Goal: Information Seeking & Learning: Find specific fact

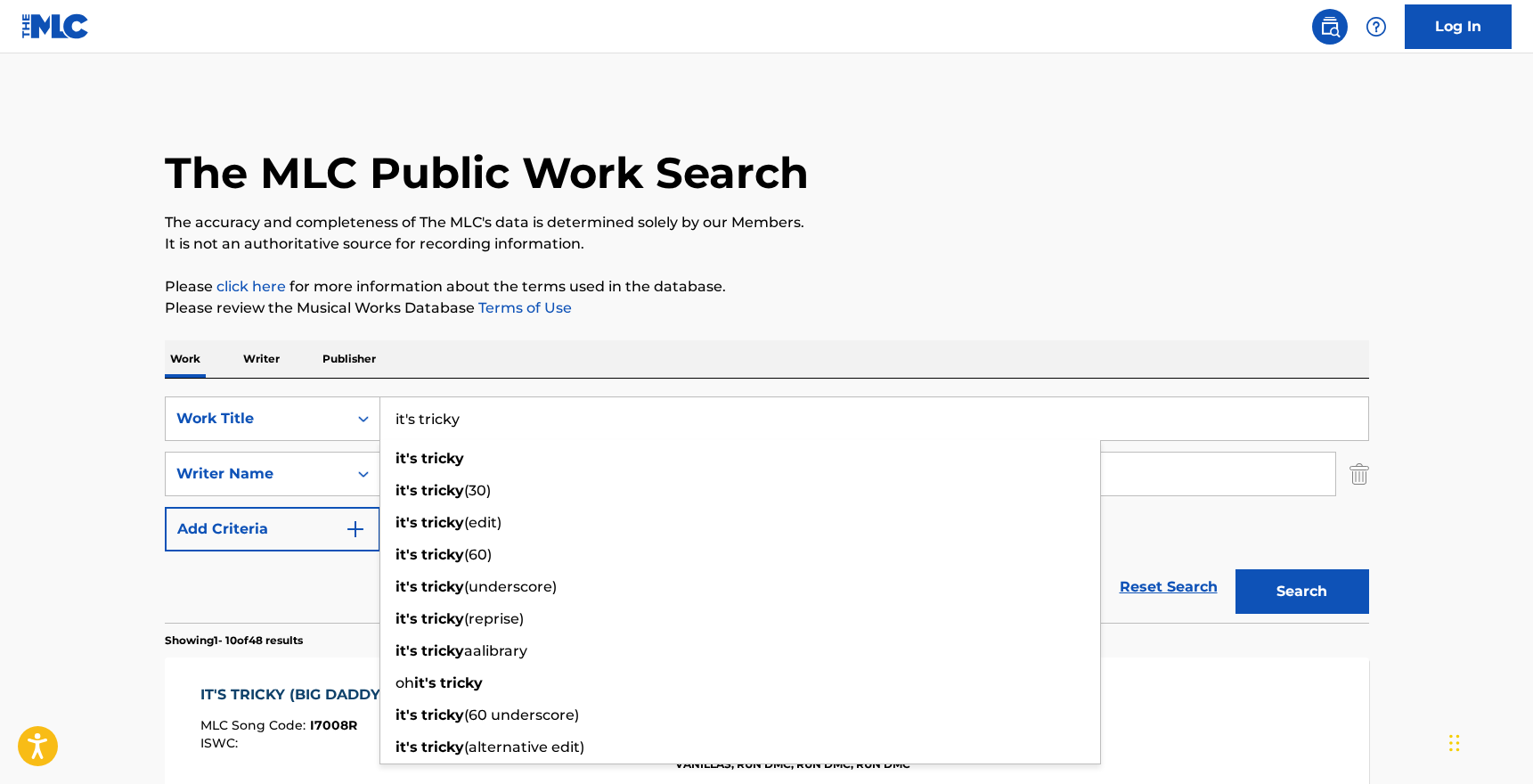
drag, startPoint x: 491, startPoint y: 420, endPoint x: 393, endPoint y: 420, distance: 98.0
click at [393, 420] on input "it's tricky" at bounding box center [874, 418] width 988 height 43
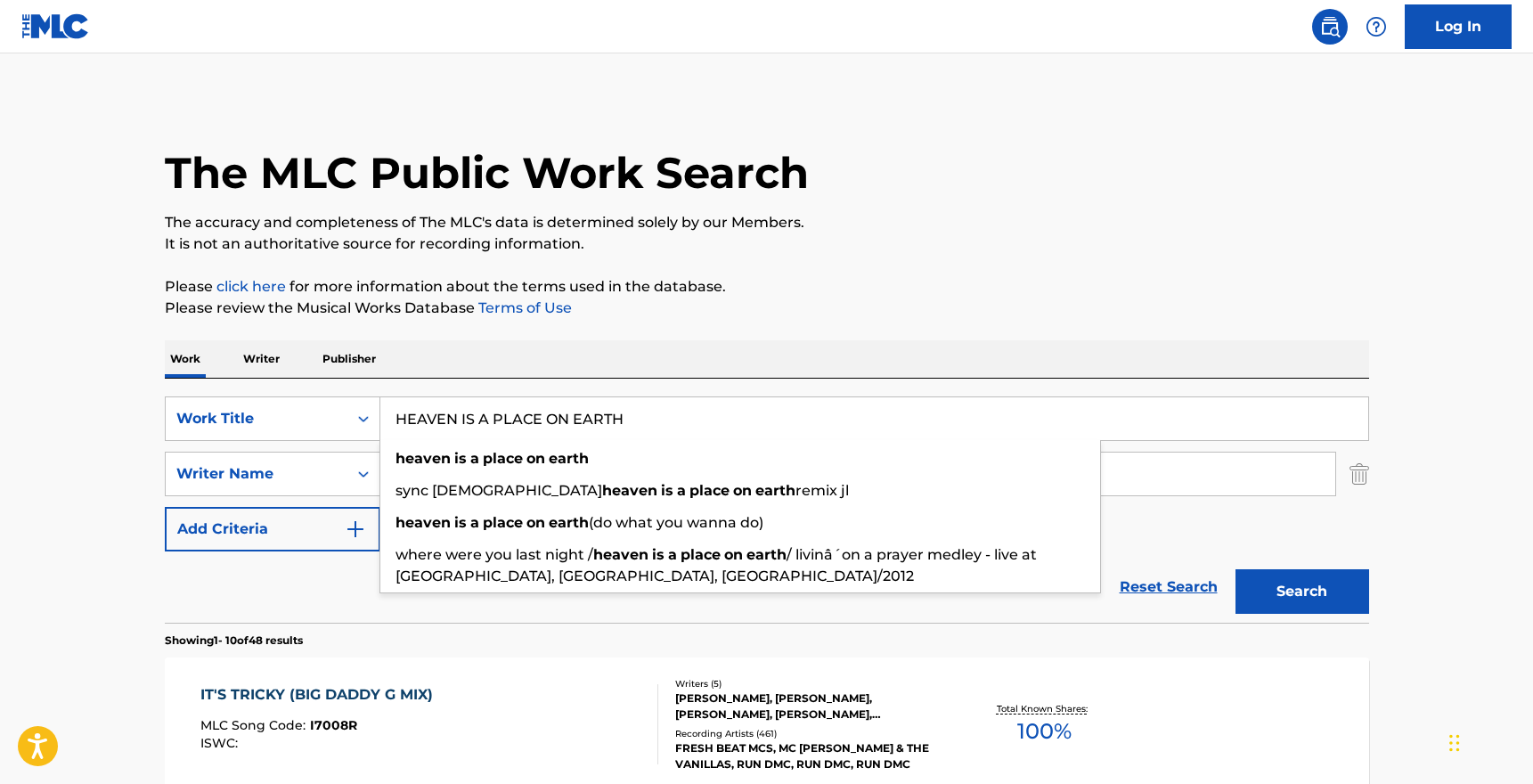
type input "HEAVEN IS A PLACE ON EARTH"
click at [1302, 591] on button "Search" at bounding box center [1302, 591] width 134 height 45
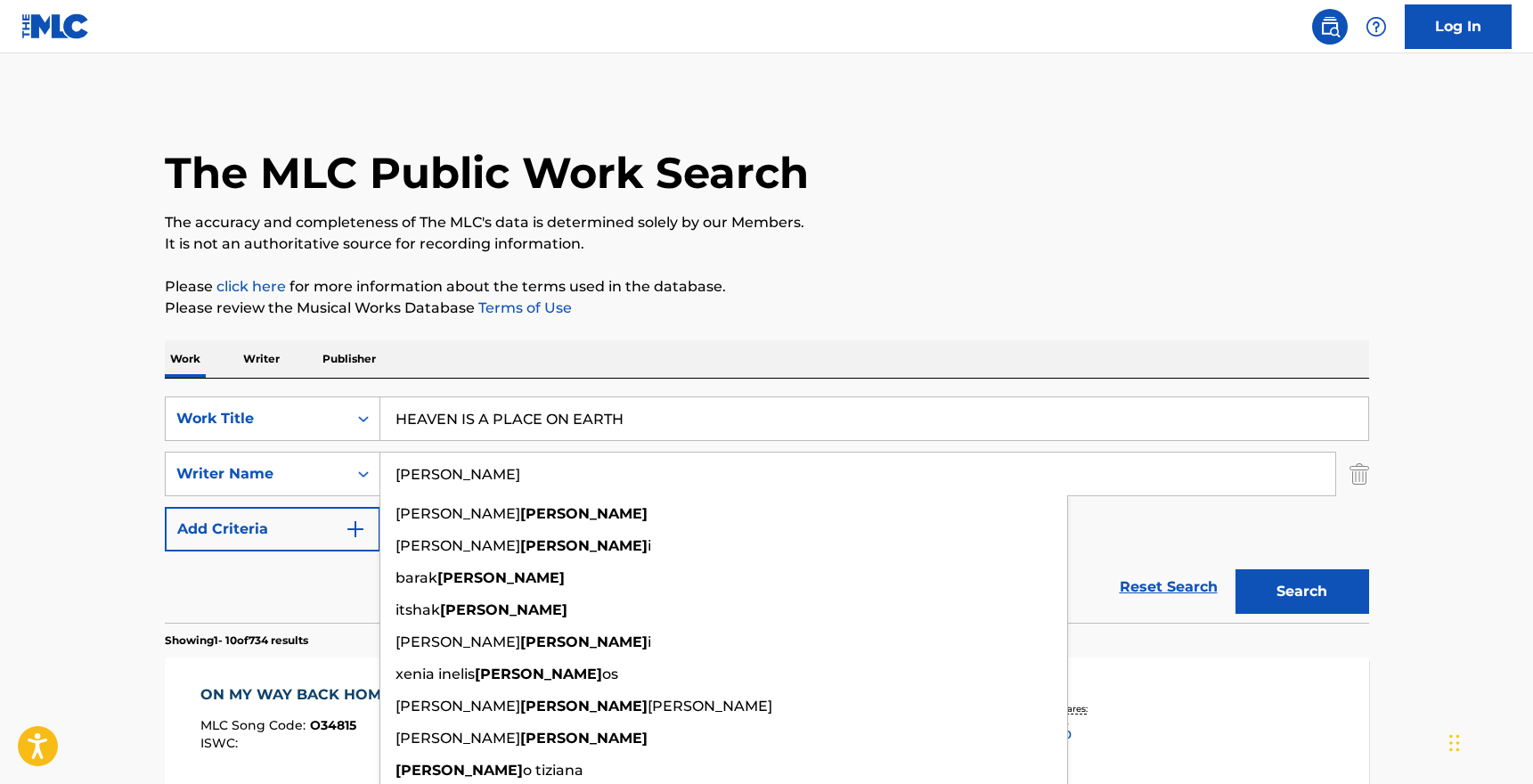
drag, startPoint x: 448, startPoint y: 475, endPoint x: 392, endPoint y: 474, distance: 56.0
click at [392, 474] on input "[PERSON_NAME]" at bounding box center [857, 473] width 955 height 43
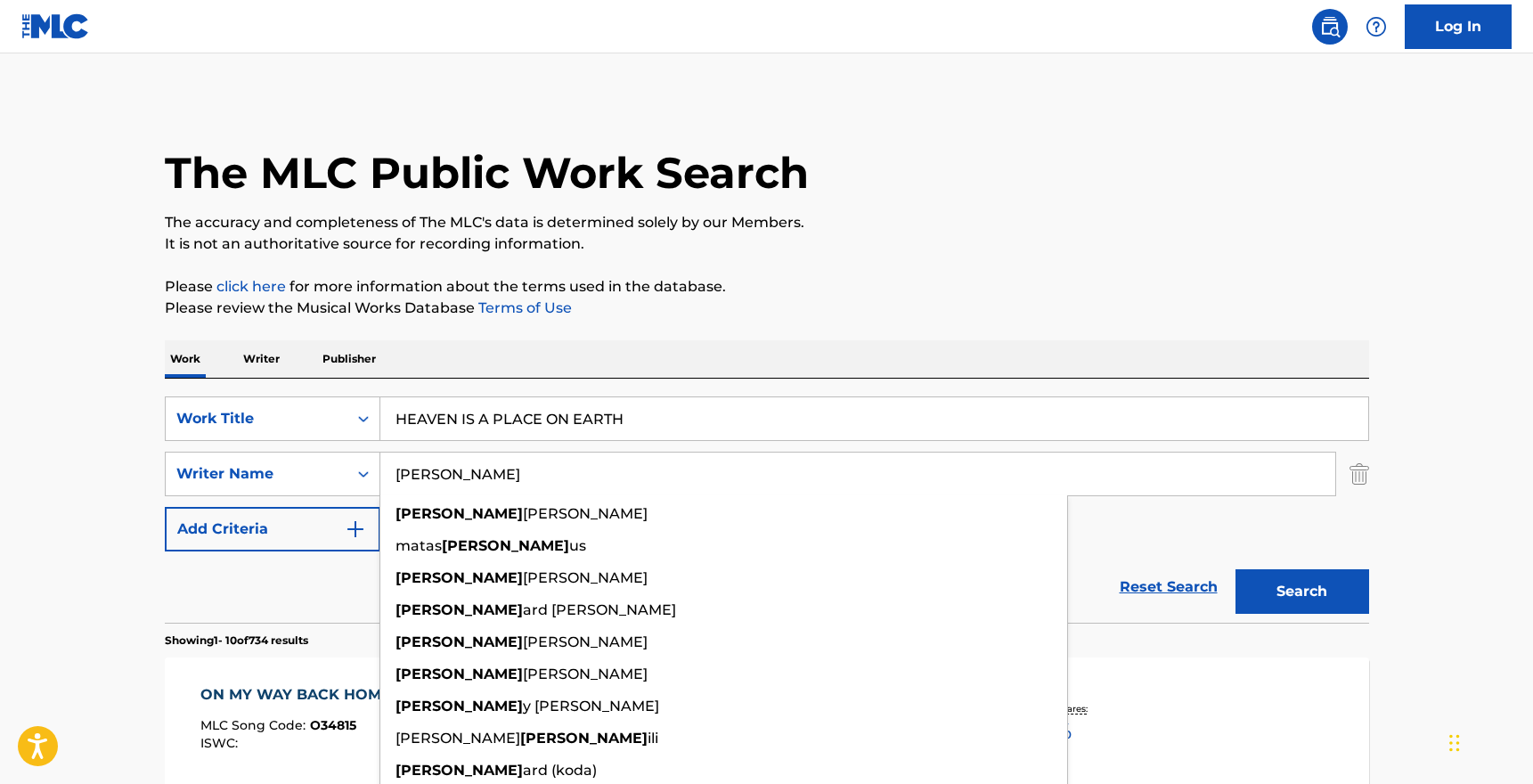
click at [1302, 591] on button "Search" at bounding box center [1302, 591] width 134 height 45
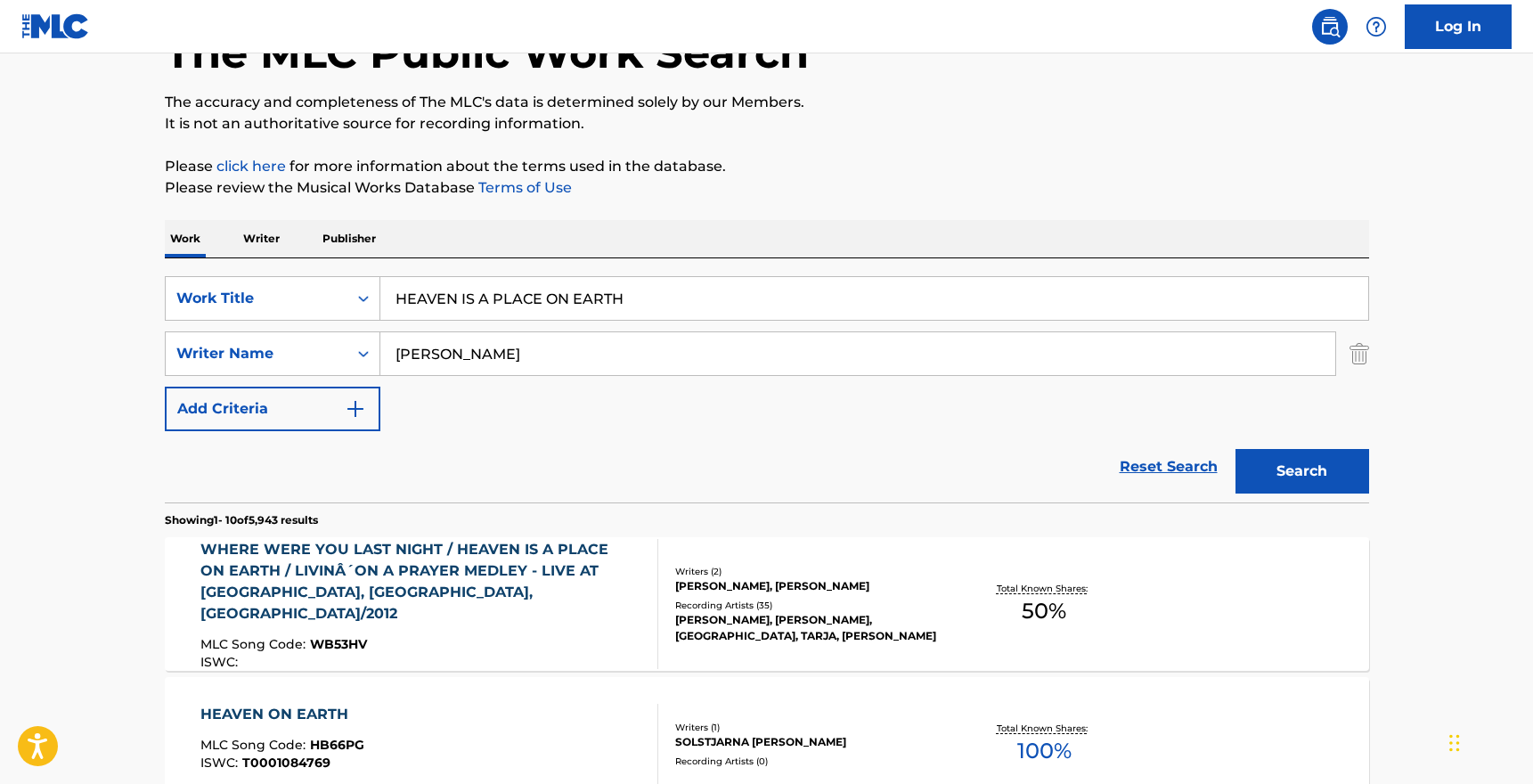
scroll to position [120, 0]
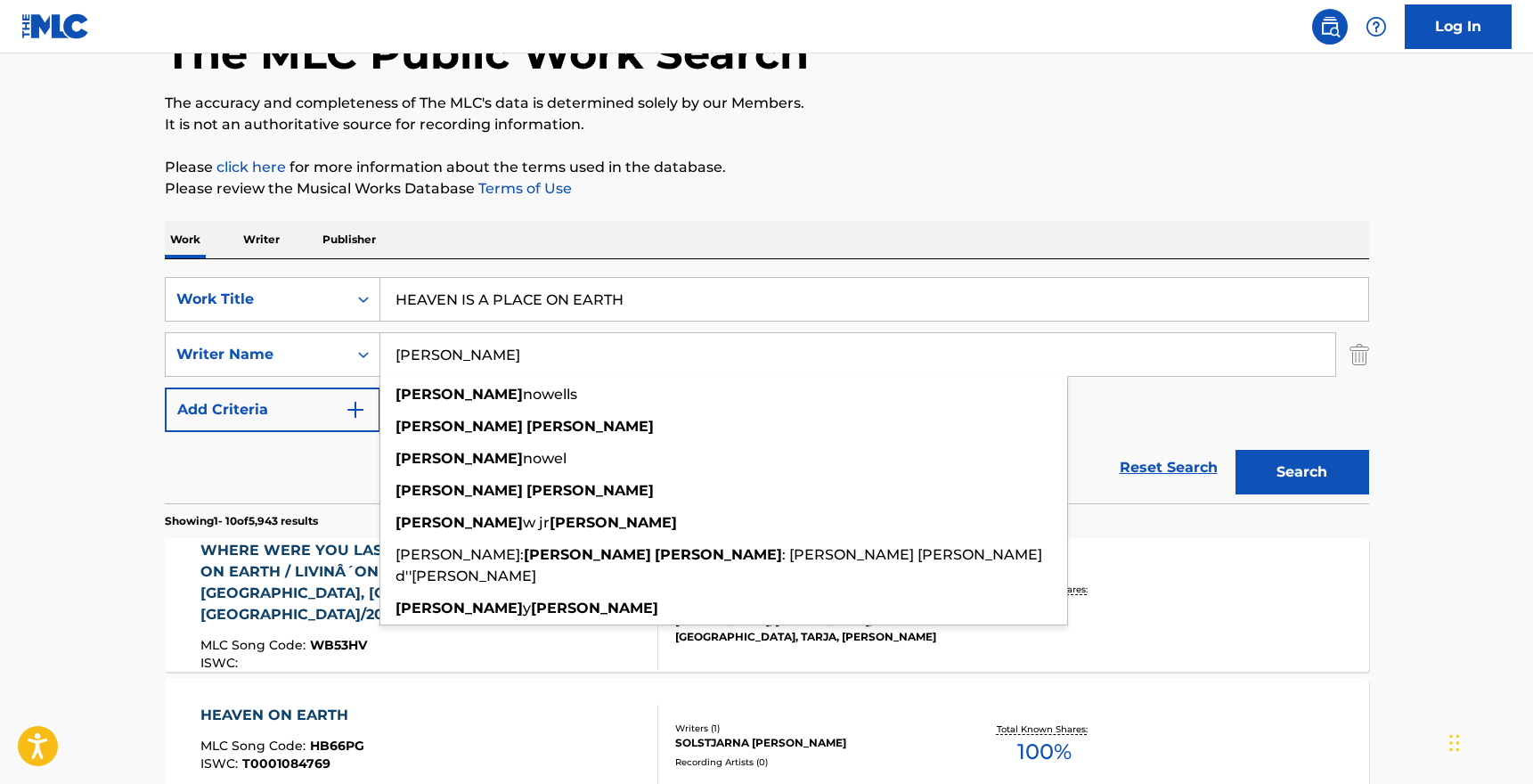
type input "[PERSON_NAME]"
click at [1302, 472] on button "Search" at bounding box center [1302, 471] width 134 height 45
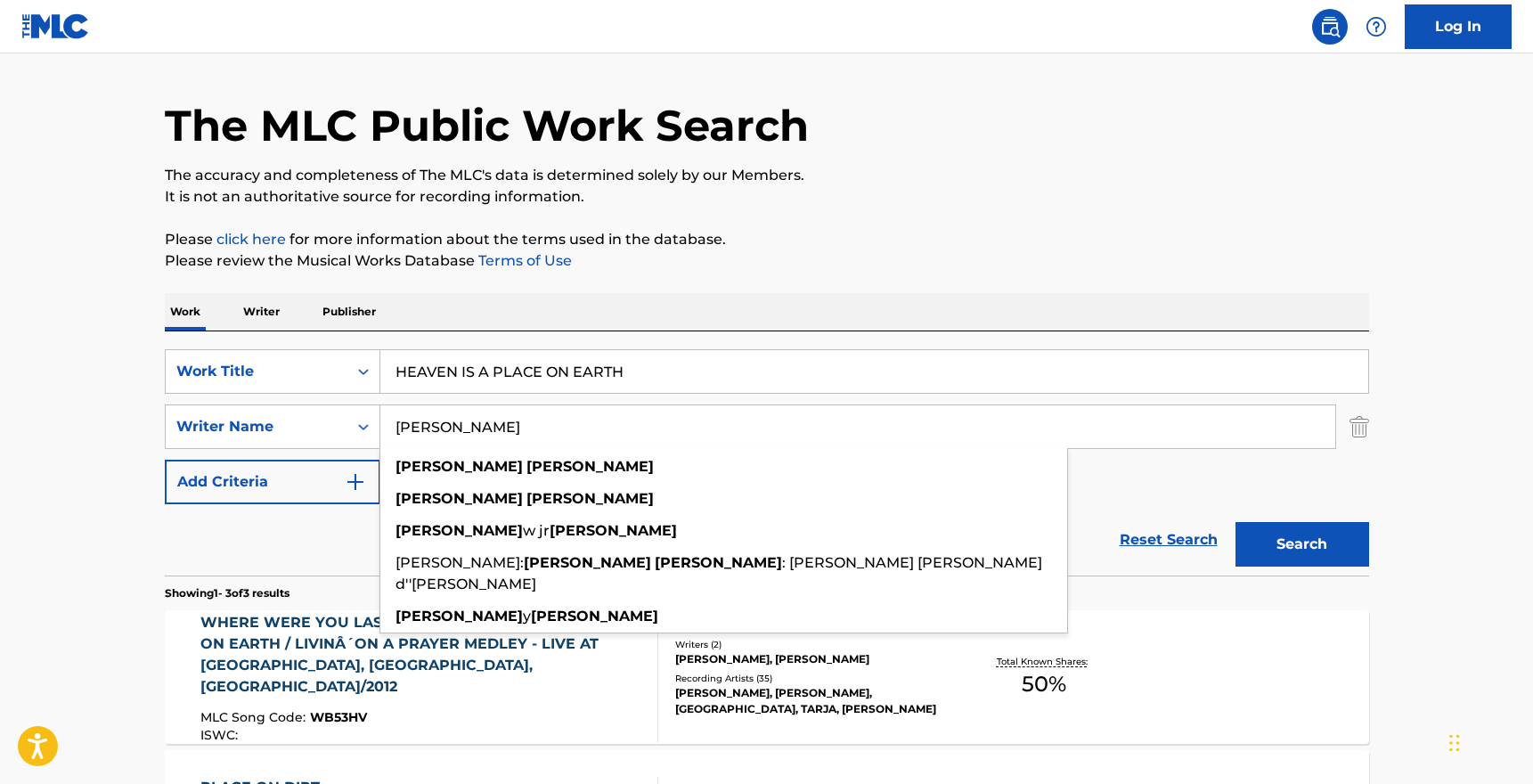
click at [8, 545] on main "The MLC Public Work Search The accuracy and completeness of The MLC's data is d…" at bounding box center [766, 562] width 1533 height 1110
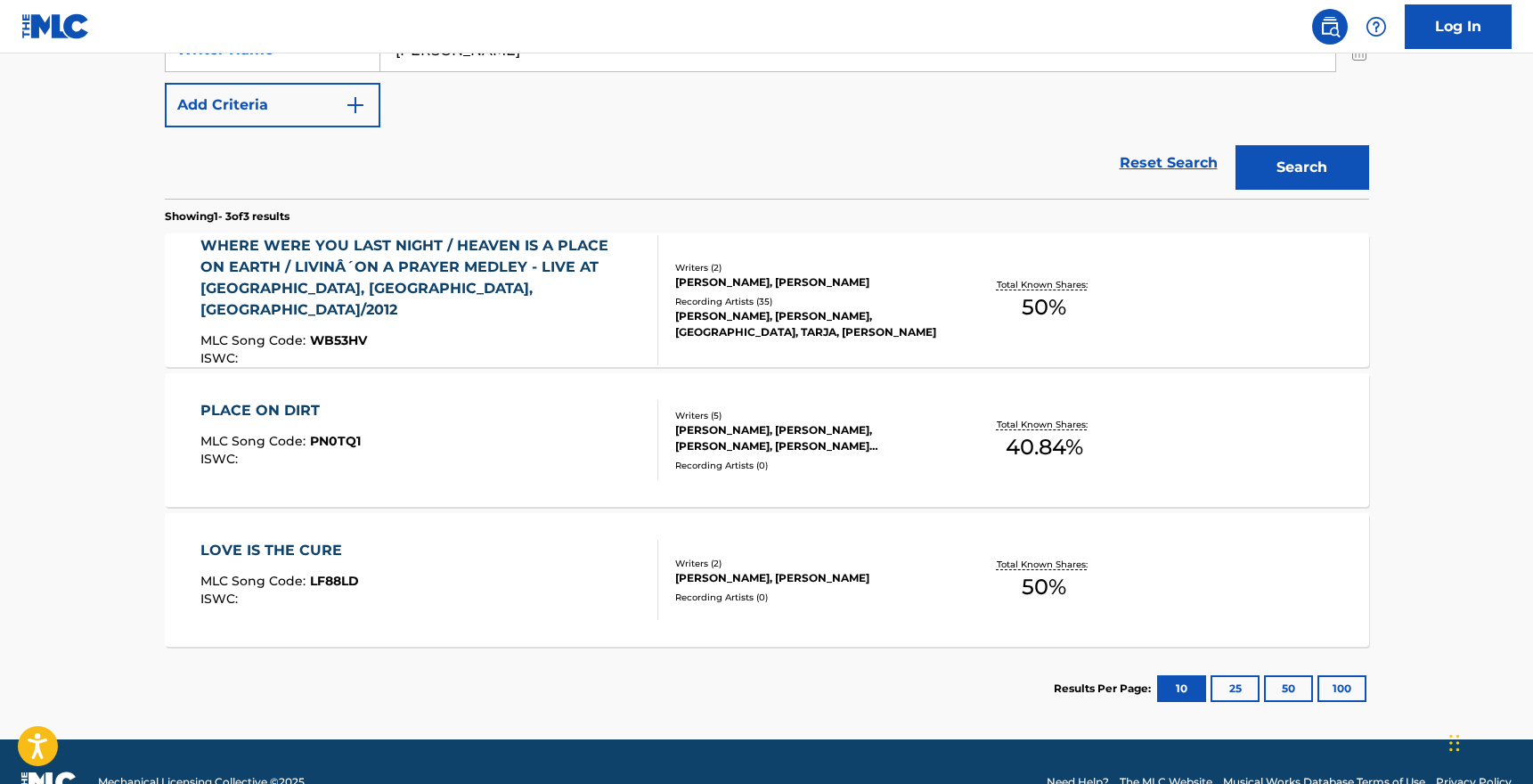
scroll to position [427, 0]
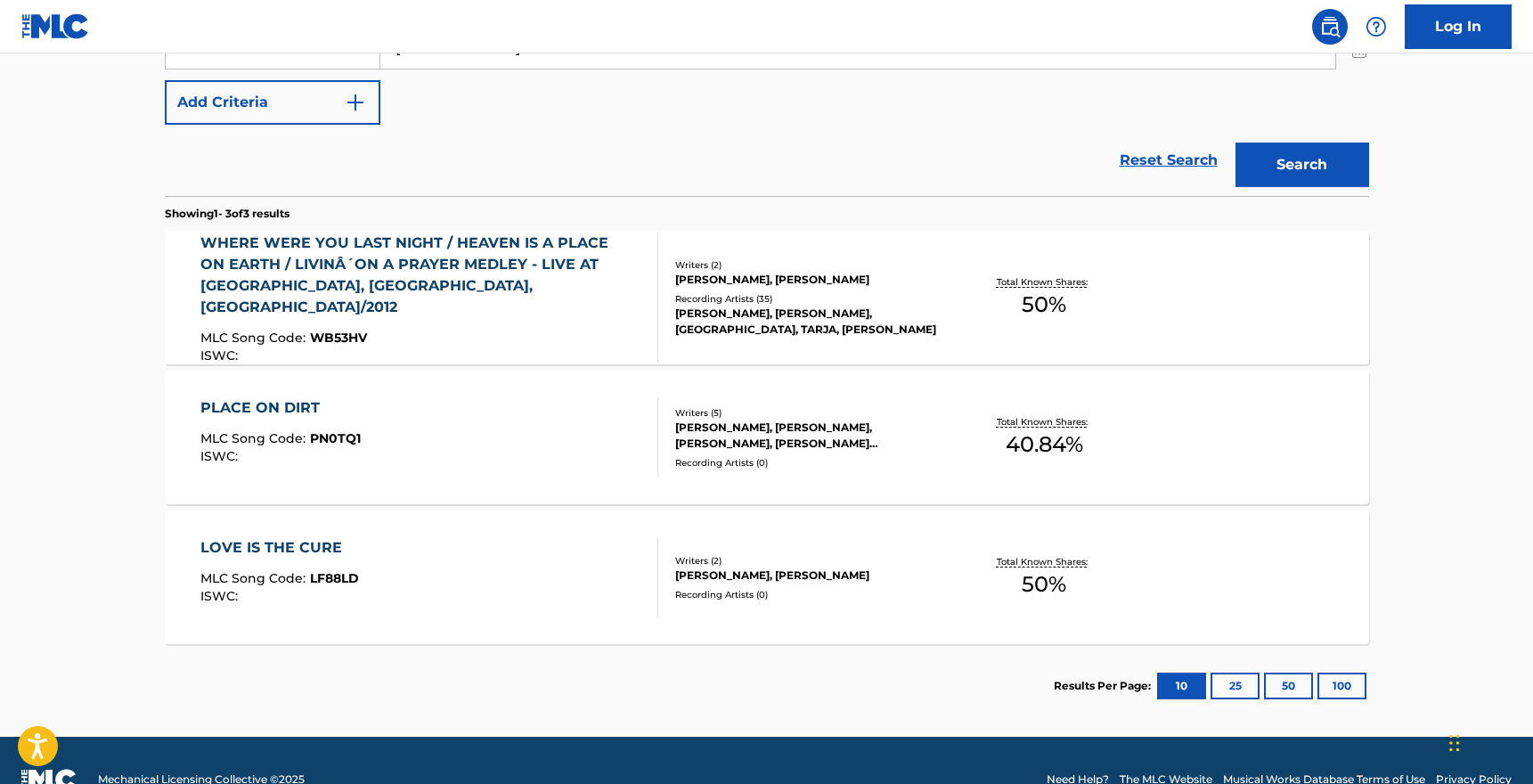
click at [449, 298] on div "WHERE WERE YOU LAST NIGHT / HEAVEN IS A PLACE ON EARTH / LIVINÂ´ON A PRAYER MED…" at bounding box center [422, 276] width 443 height 86
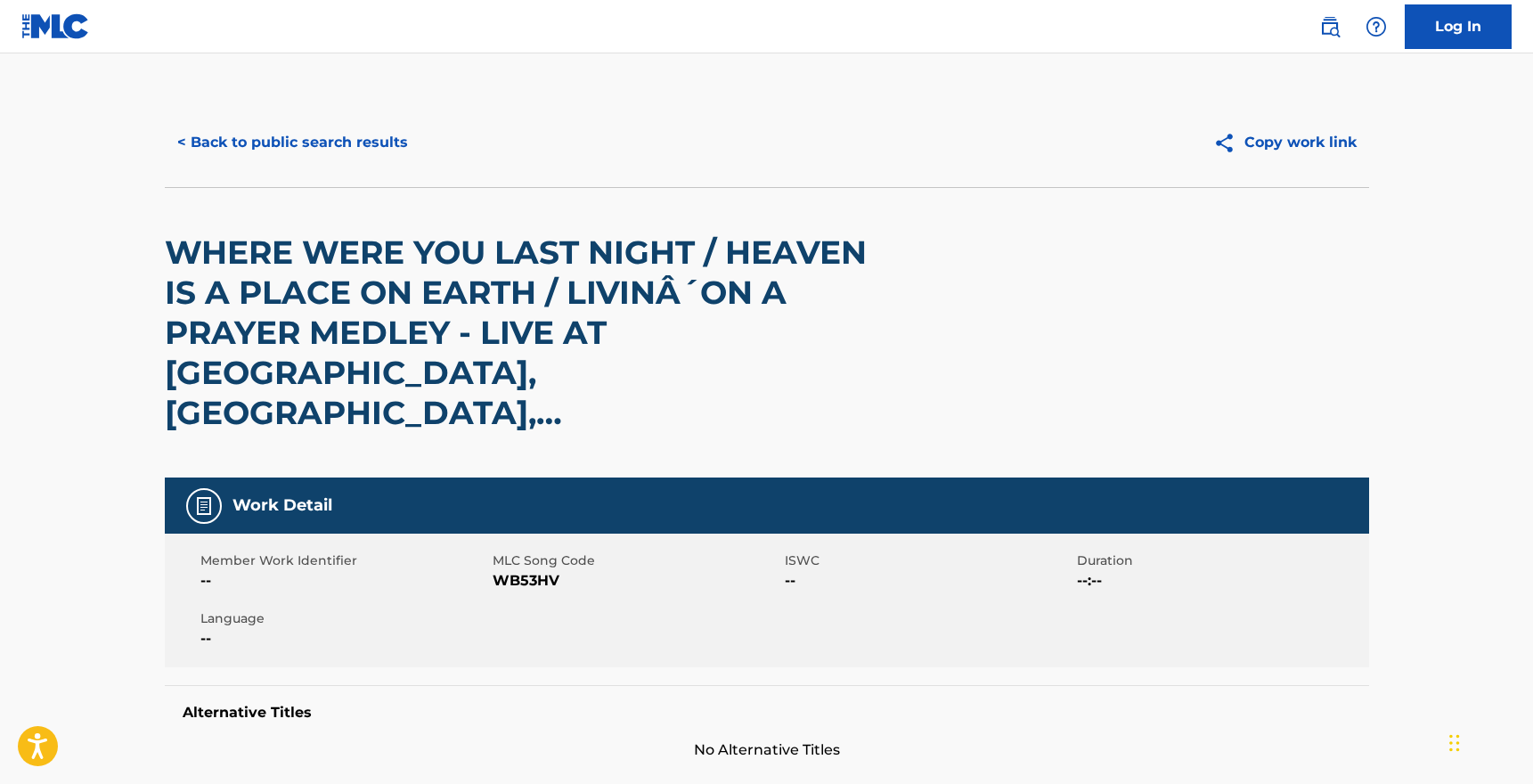
click at [242, 140] on button "< Back to public search results" at bounding box center [292, 143] width 256 height 45
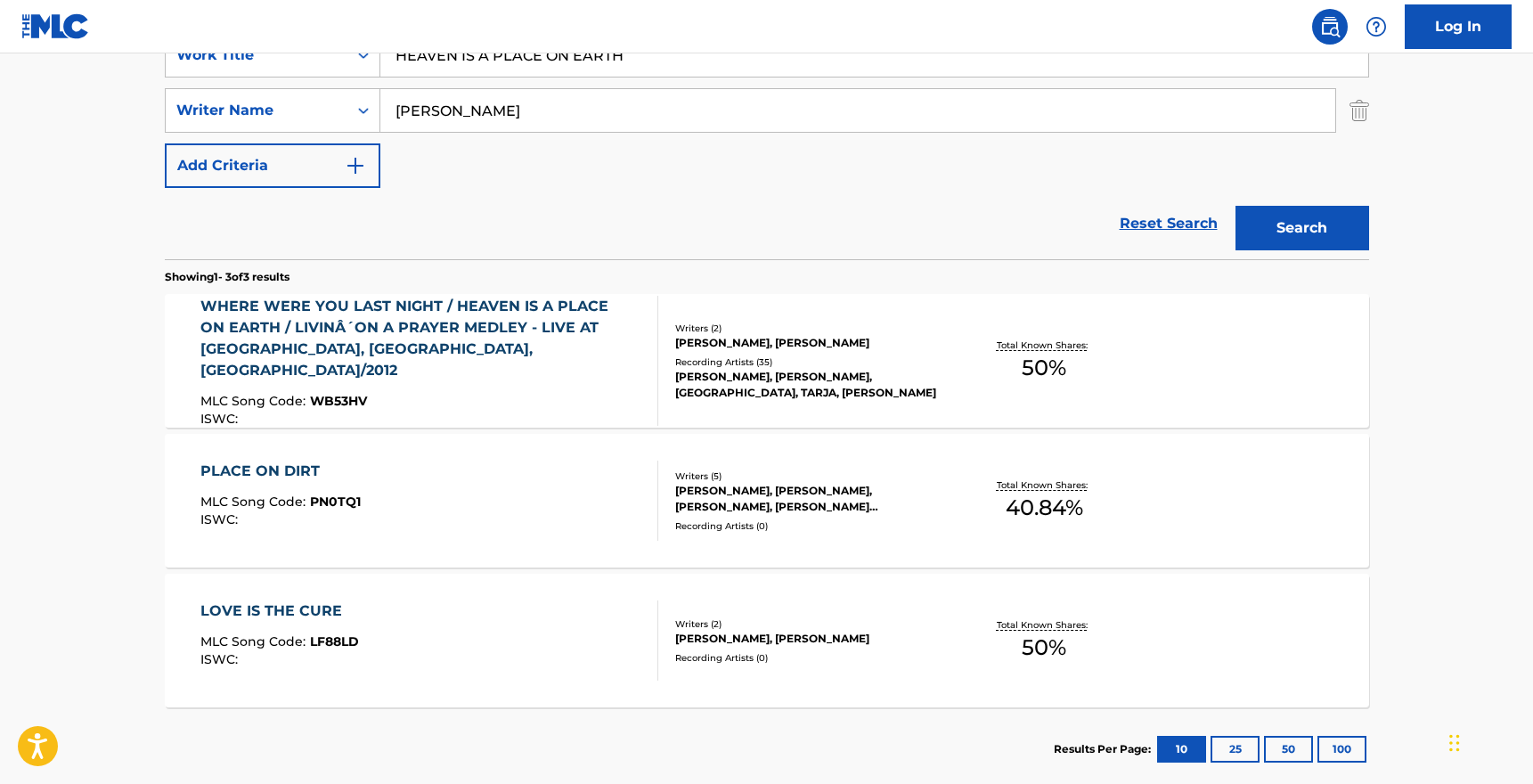
click at [429, 108] on input "[PERSON_NAME]" at bounding box center [857, 110] width 955 height 43
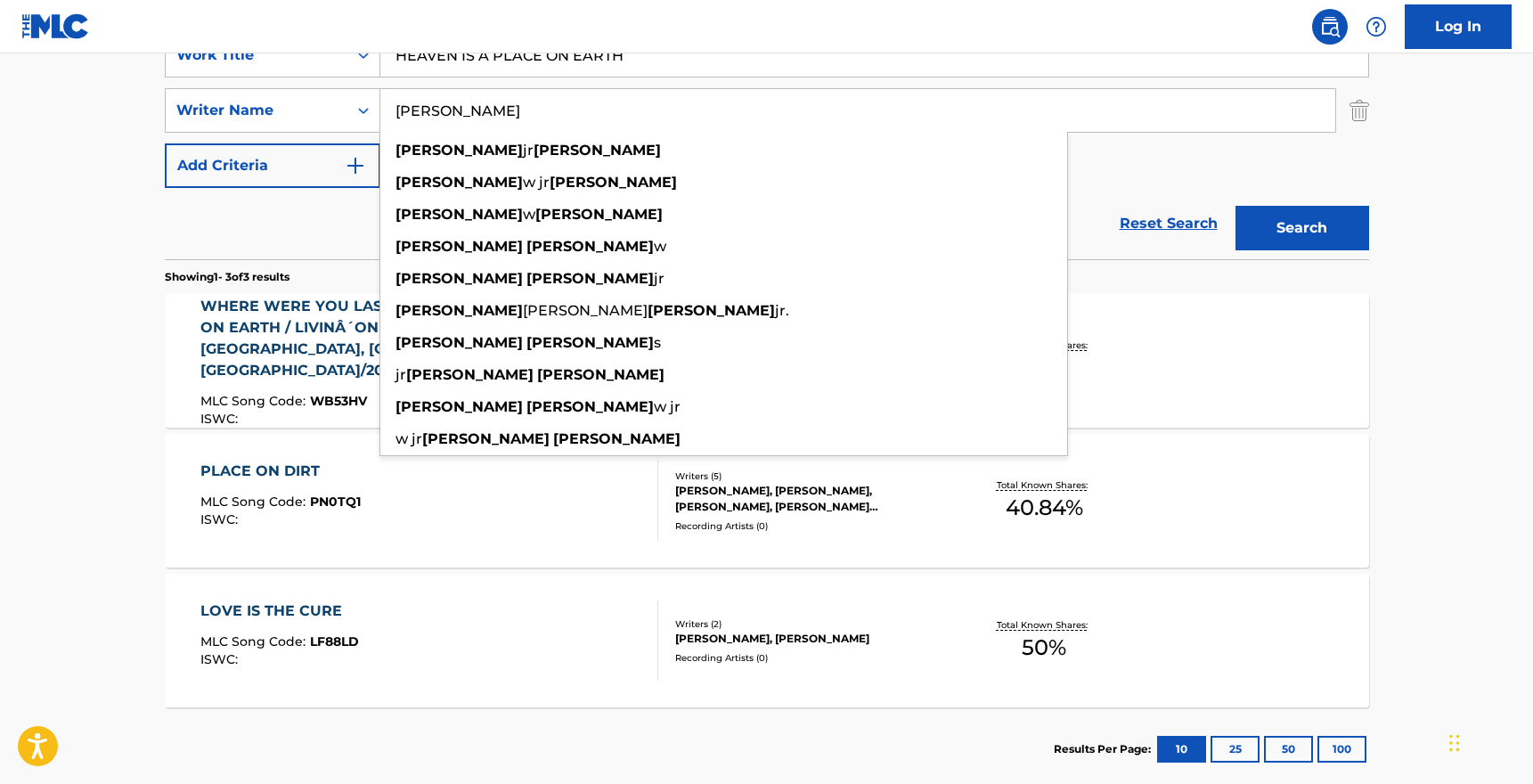
type input "[PERSON_NAME]"
click at [1302, 228] on button "Search" at bounding box center [1302, 228] width 134 height 45
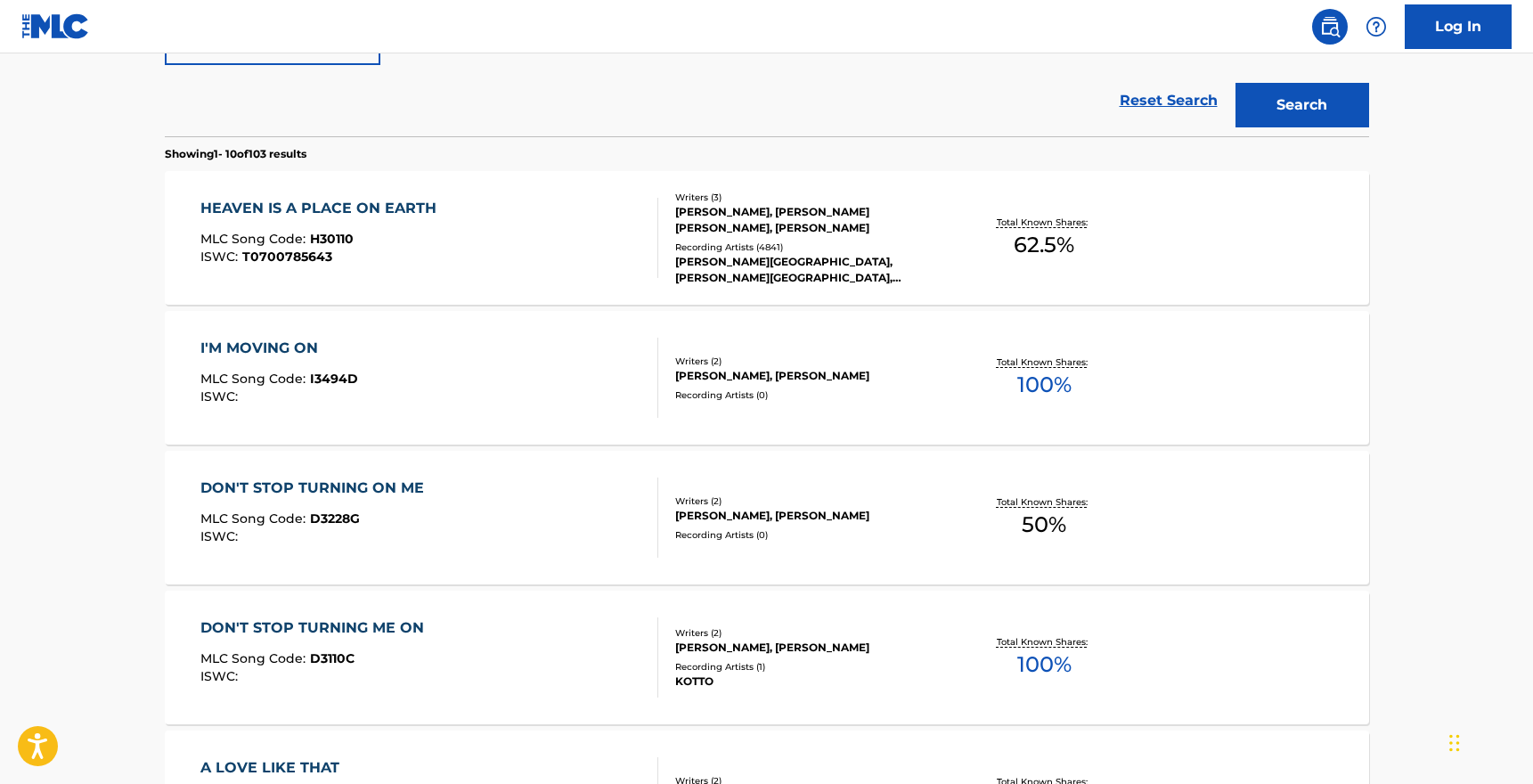
scroll to position [408, 0]
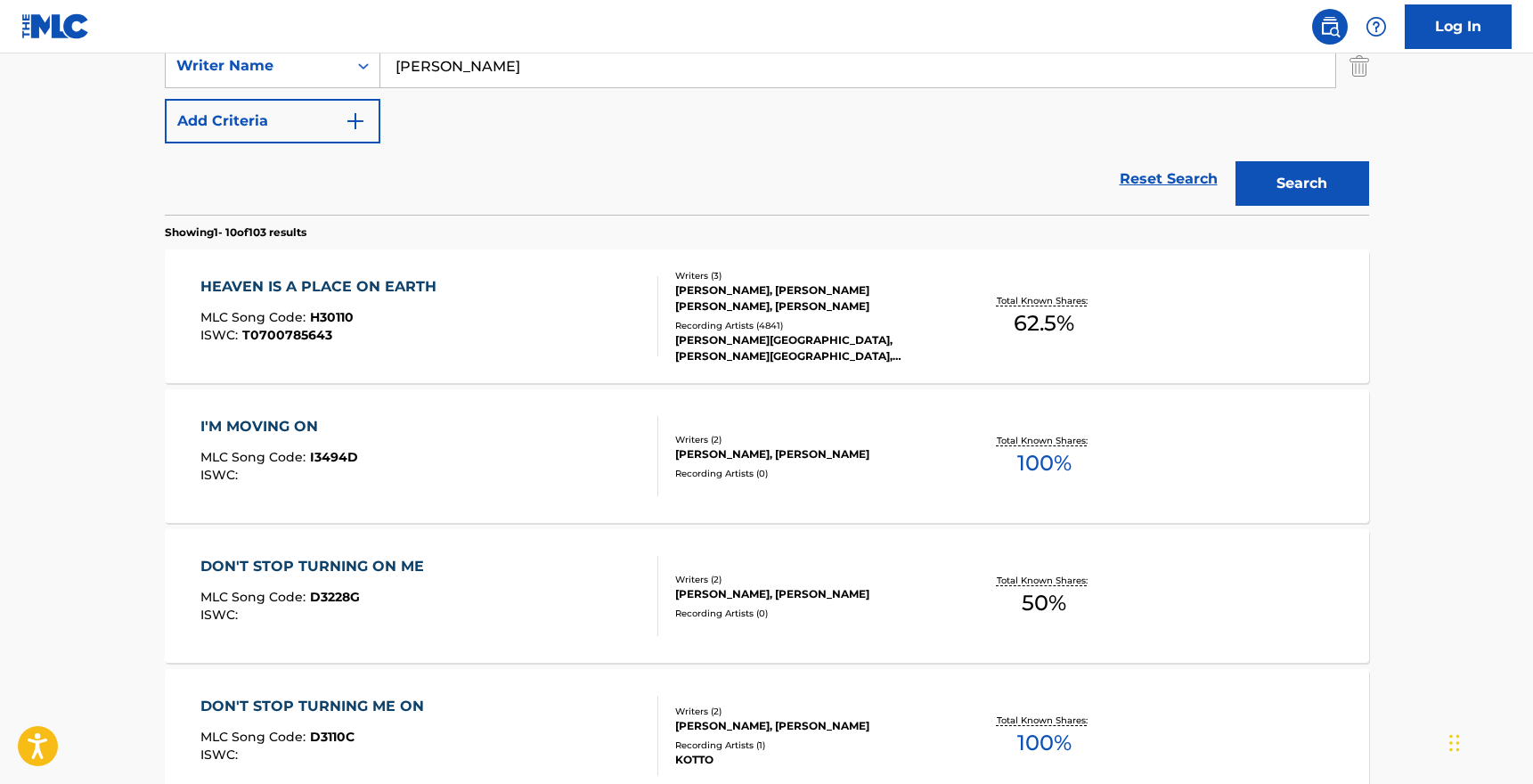
click at [676, 302] on div "[PERSON_NAME], [PERSON_NAME] [PERSON_NAME], [PERSON_NAME]" at bounding box center [810, 298] width 269 height 32
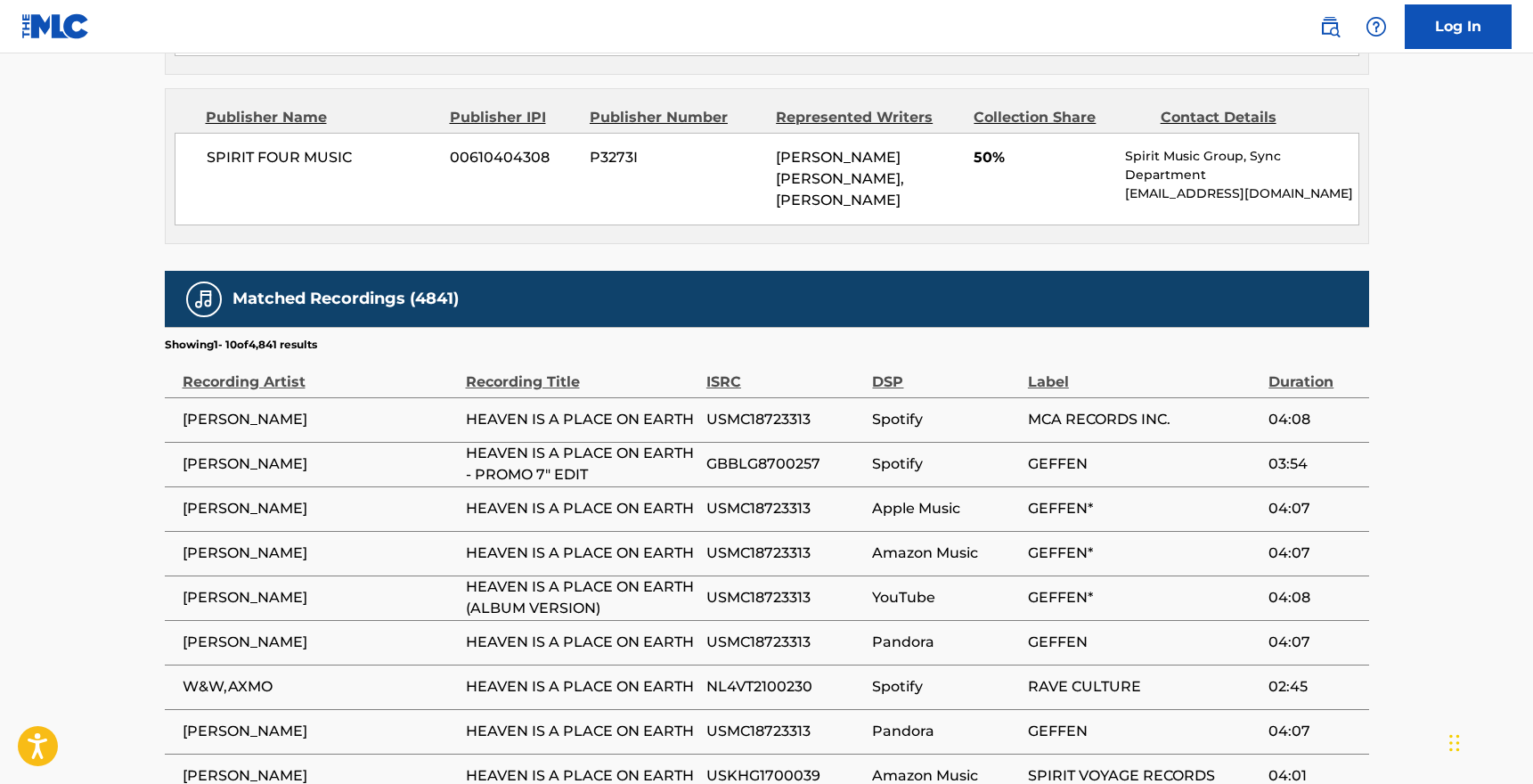
scroll to position [1539, 0]
